Goal: Information Seeking & Learning: Learn about a topic

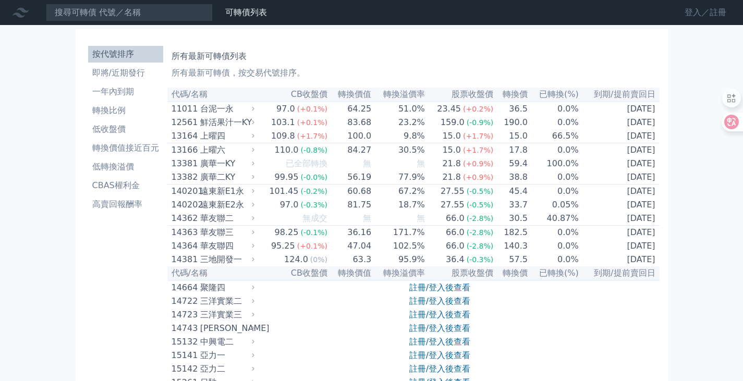
click at [695, 12] on link "登入／註冊" at bounding box center [706, 12] width 58 height 17
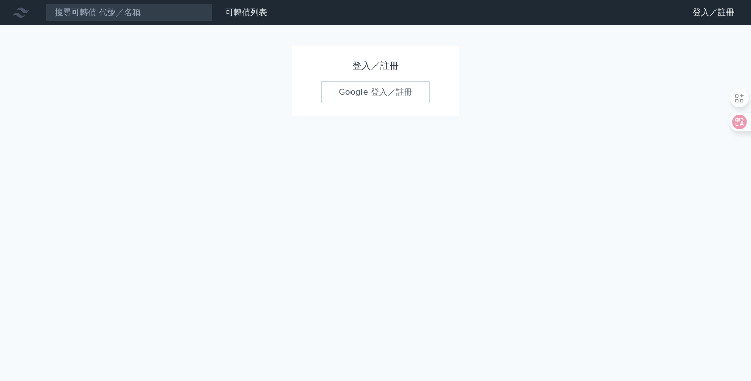
click at [375, 94] on link "Google 登入／註冊" at bounding box center [375, 92] width 108 height 22
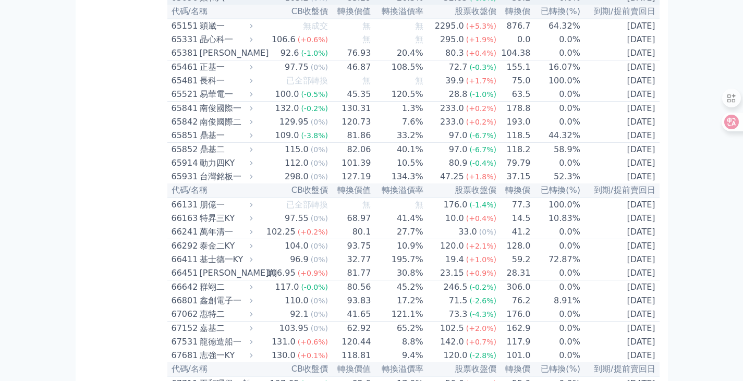
scroll to position [4705, 0]
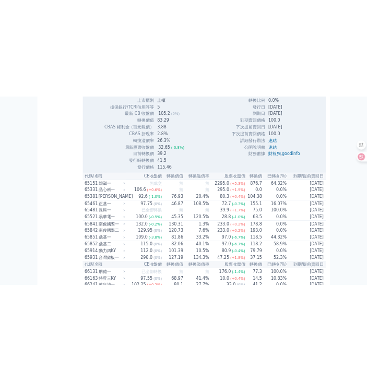
scroll to position [4861, 0]
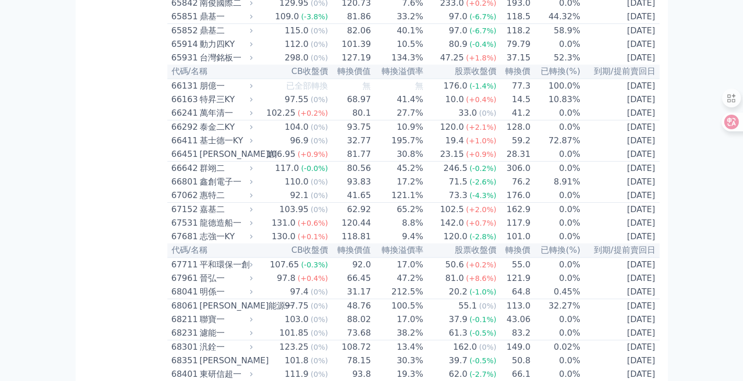
scroll to position [4787, 0]
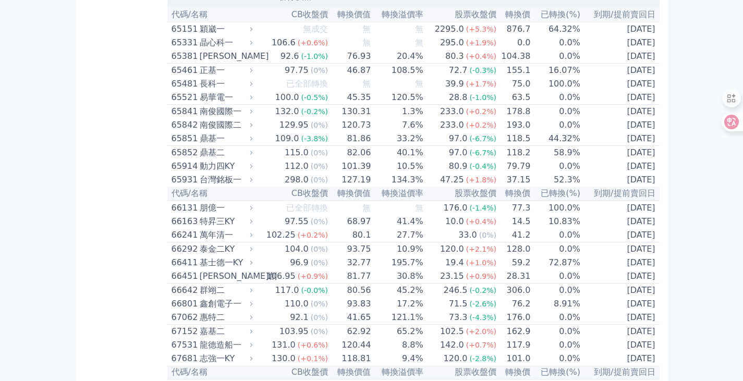
scroll to position [4839, 0]
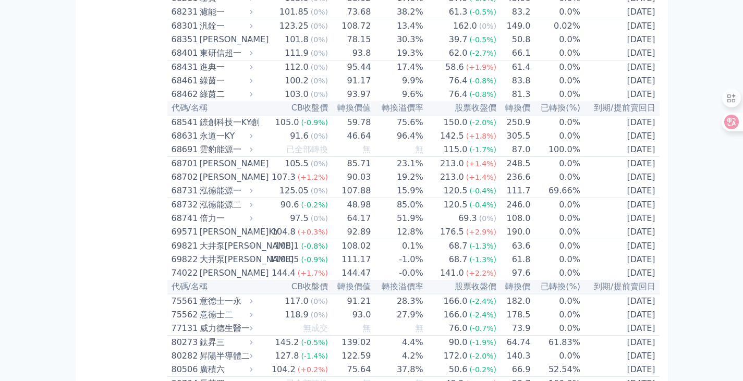
scroll to position [5048, 0]
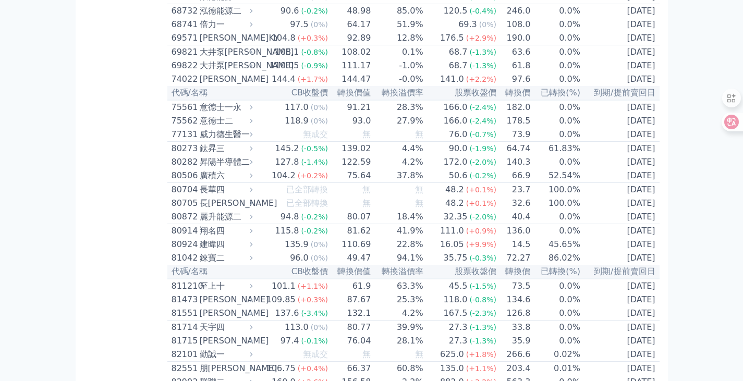
scroll to position [5517, 0]
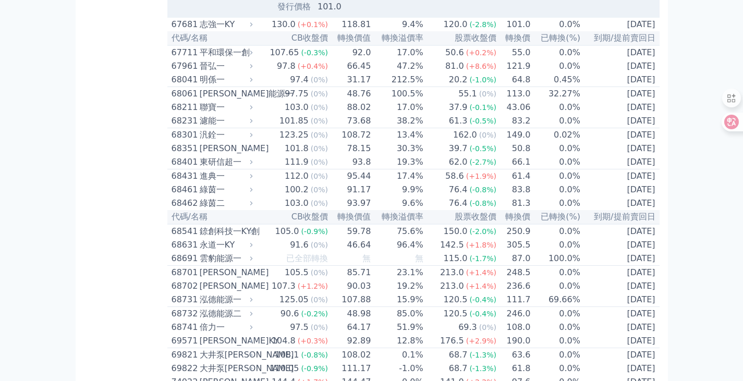
scroll to position [5570, 0]
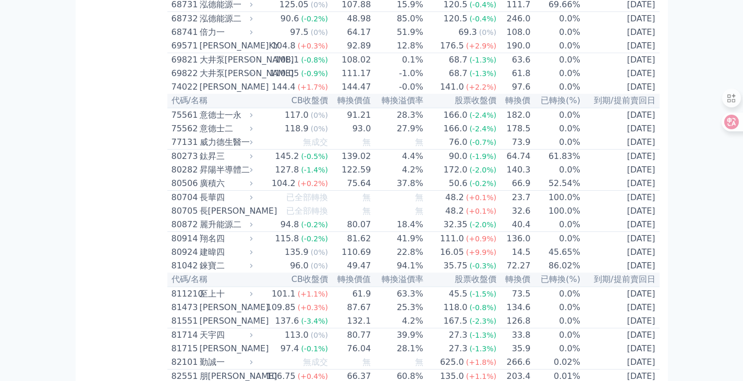
scroll to position [5987, 0]
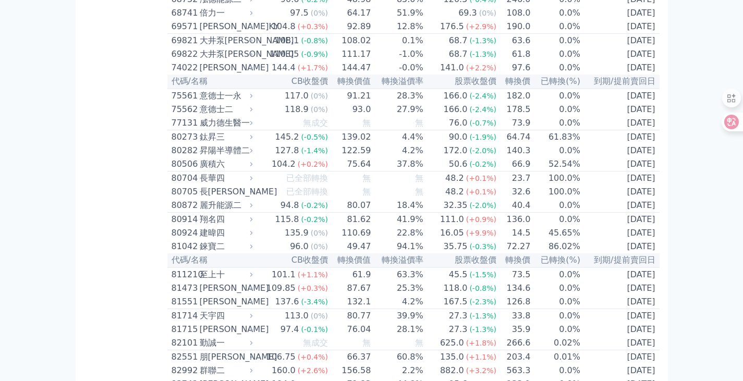
scroll to position [6248, 0]
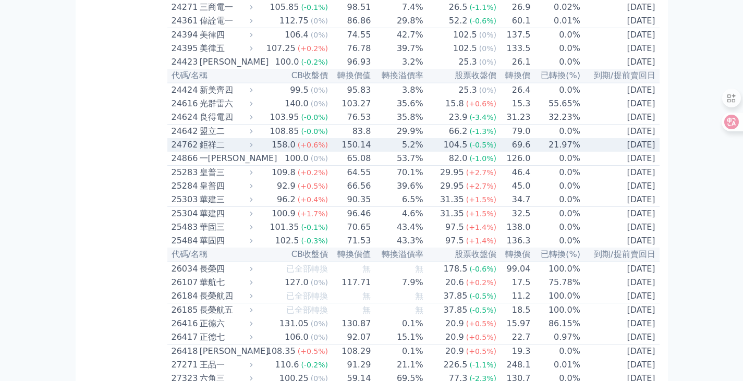
scroll to position [991, 0]
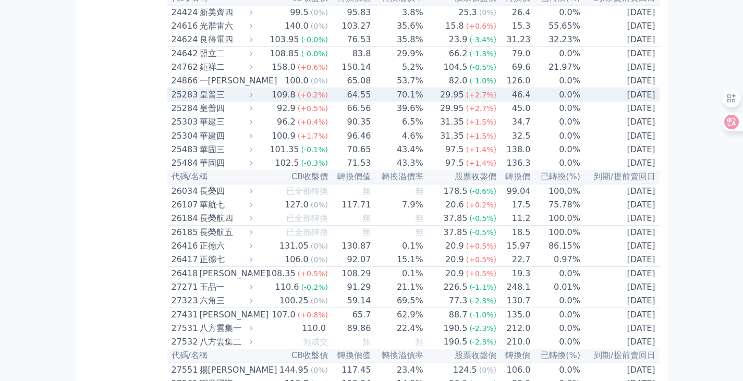
click at [178, 101] on div "25283" at bounding box center [185, 95] width 26 height 13
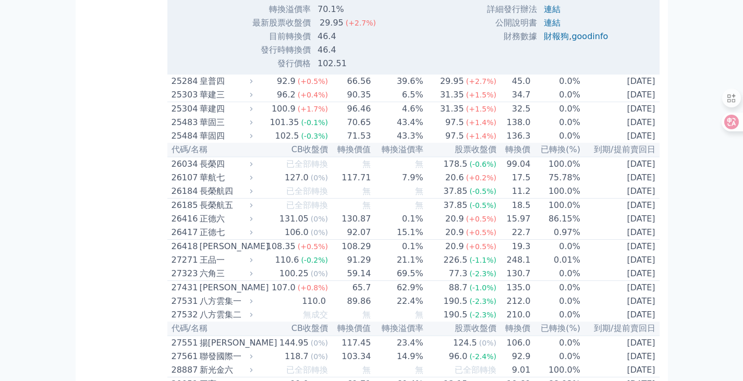
scroll to position [1356, 0]
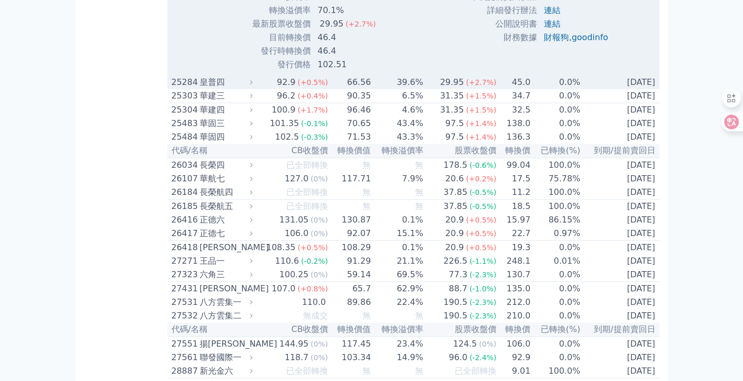
click at [183, 89] on div "25284" at bounding box center [185, 82] width 26 height 13
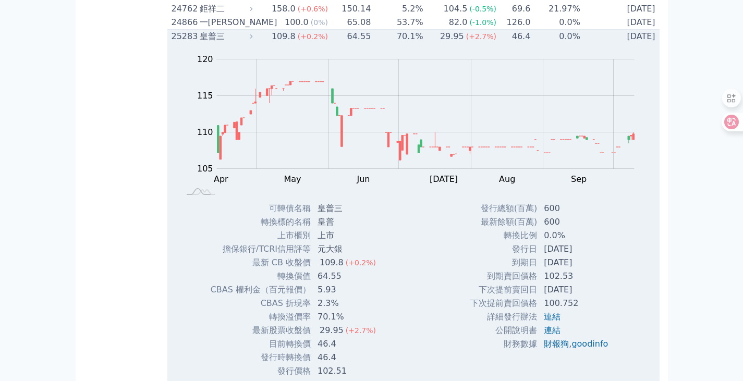
scroll to position [939, 0]
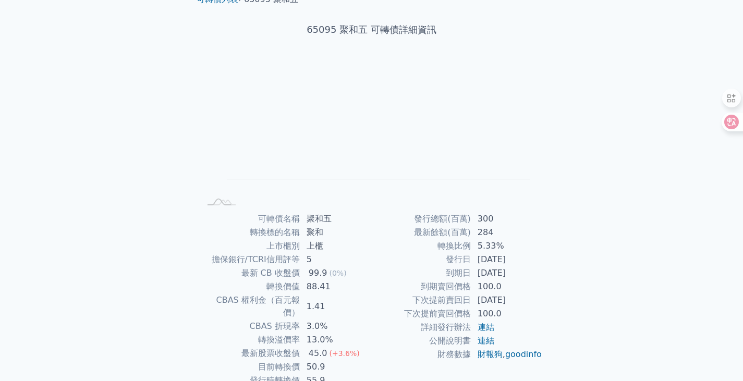
scroll to position [102, 0]
